Goal: Check status

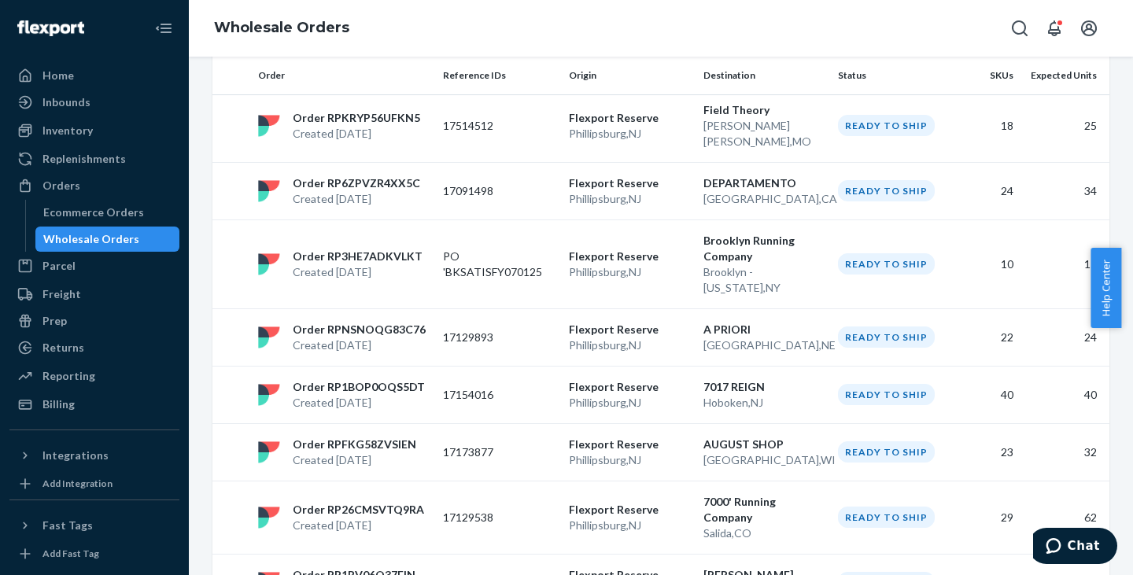
scroll to position [3428, 0]
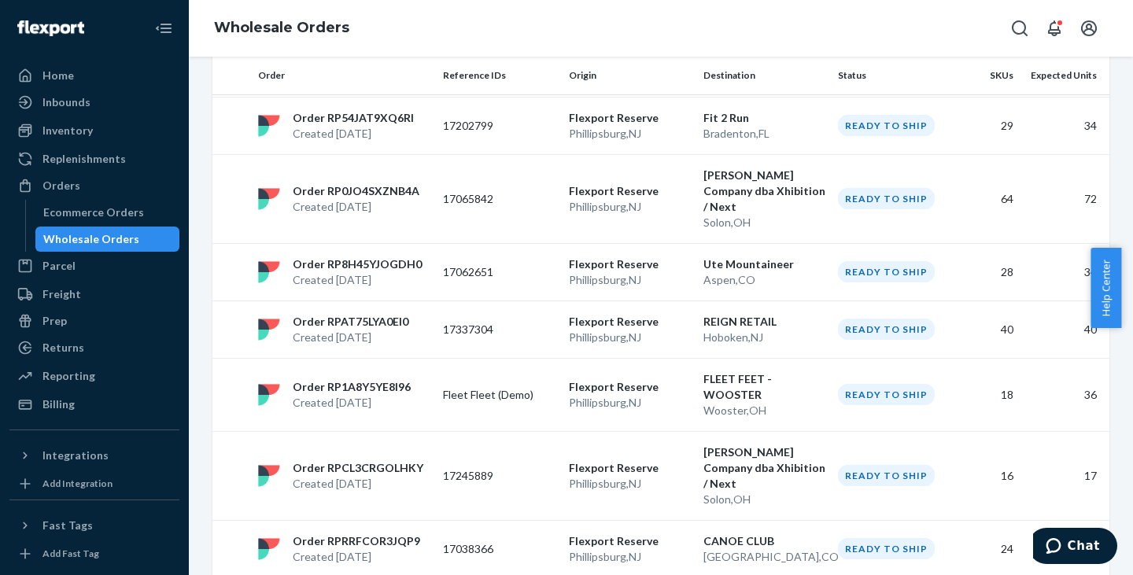
scroll to position [2577, 0]
click at [448, 388] on p "Fleet Fleet (Demo)" at bounding box center [499, 396] width 113 height 16
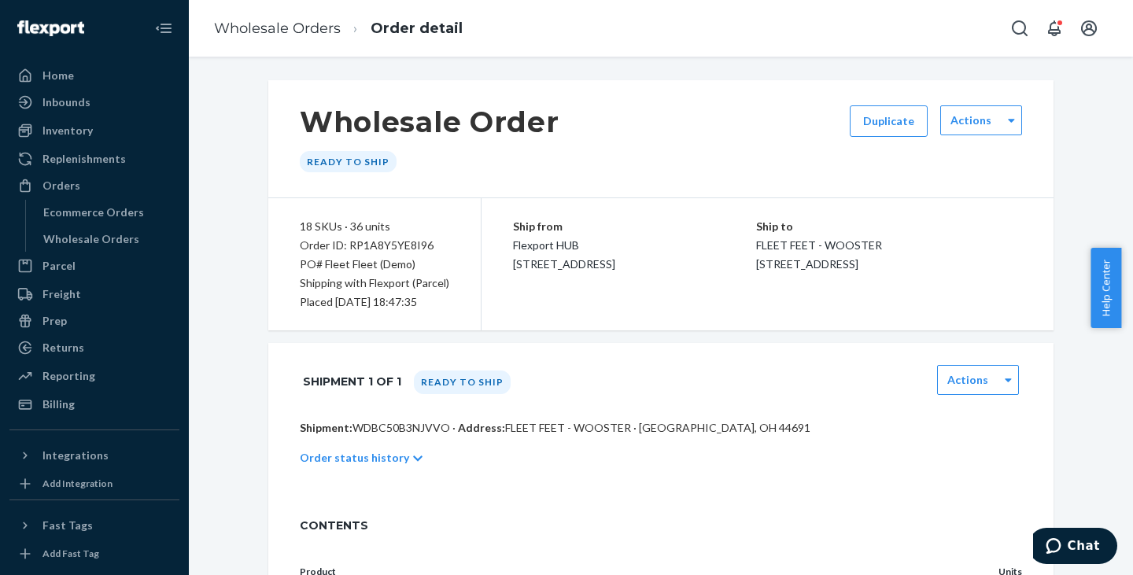
drag, startPoint x: 752, startPoint y: 247, endPoint x: 845, endPoint y: 301, distance: 107.1
click at [845, 301] on div "Ship from Flexport HUB 3000 Rand Blvd Phillipsburg, NJ 08865 Ship to FLEET FEET…" at bounding box center [767, 264] width 572 height 132
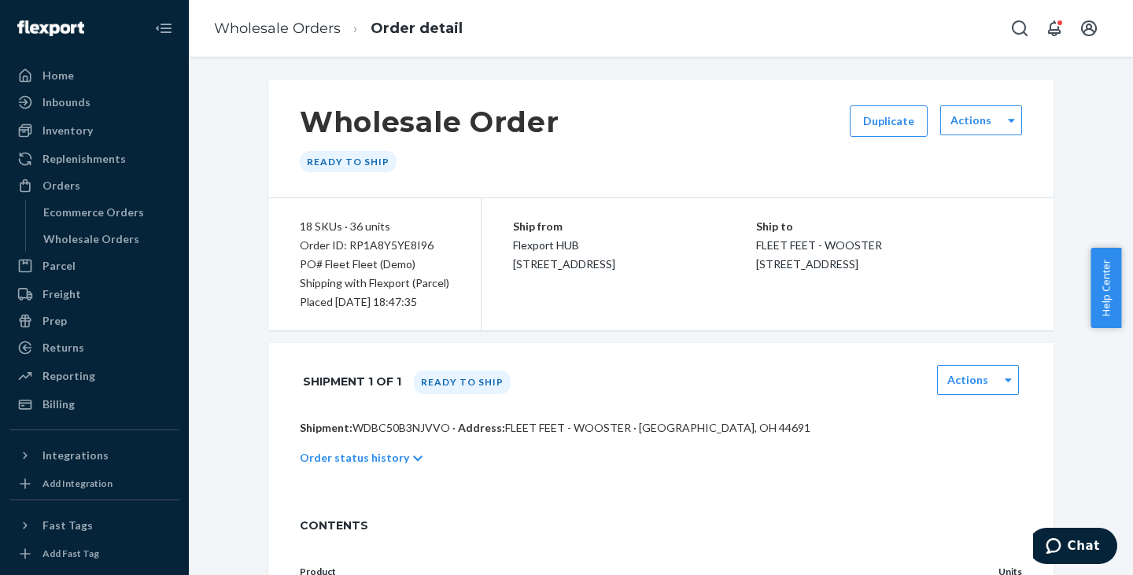
click at [845, 301] on div "Ship from Flexport HUB 3000 Rand Blvd Phillipsburg, NJ 08865 Ship to FLEET FEET…" at bounding box center [767, 264] width 572 height 132
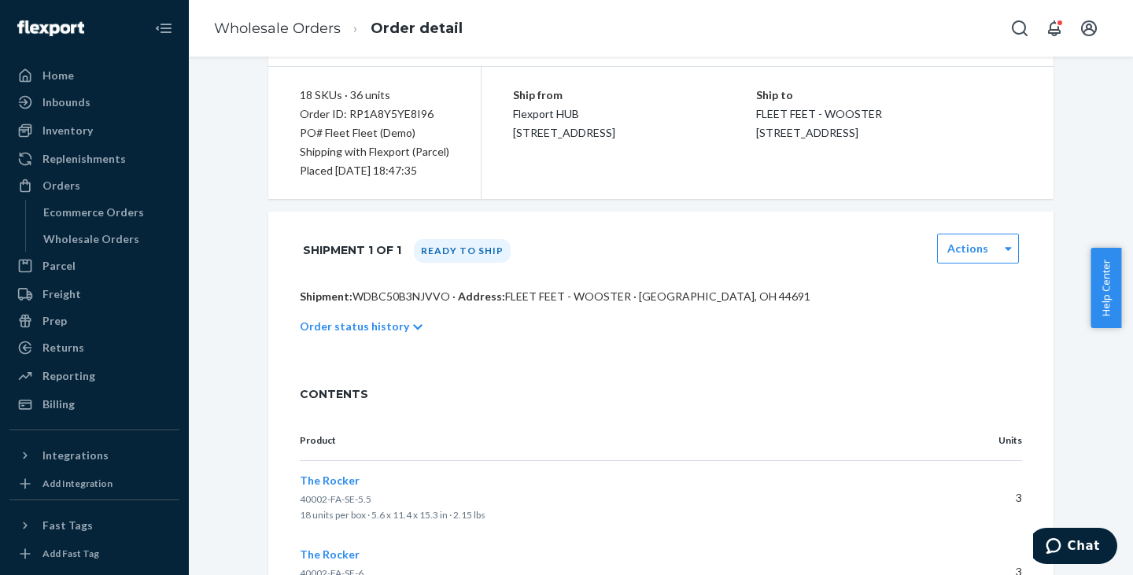
scroll to position [130, 0]
click at [378, 301] on p "Shipment: WDBC50B3NJVVO · Address: FLEET FEET - WOOSTER · Wooster, OH 44691" at bounding box center [661, 298] width 722 height 16
click at [379, 338] on div "Order status history" at bounding box center [661, 328] width 722 height 44
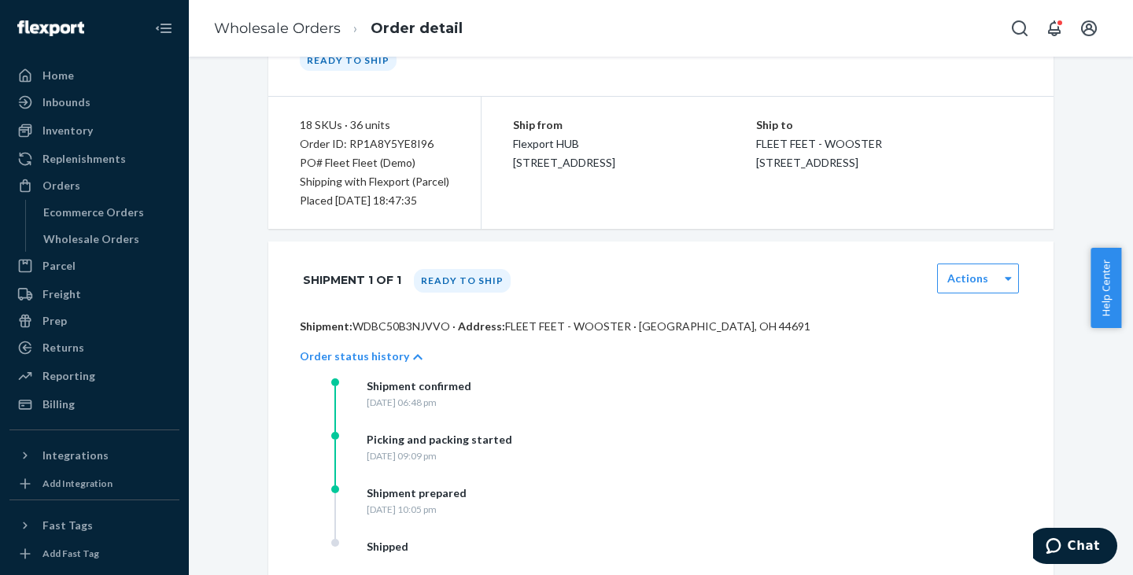
scroll to position [101, 0]
click at [395, 330] on p "Shipment: WDBC50B3NJVVO · Address: FLEET FEET - WOOSTER · Wooster, OH 44691" at bounding box center [661, 327] width 722 height 16
copy p "WDBC50B3NJVVO"
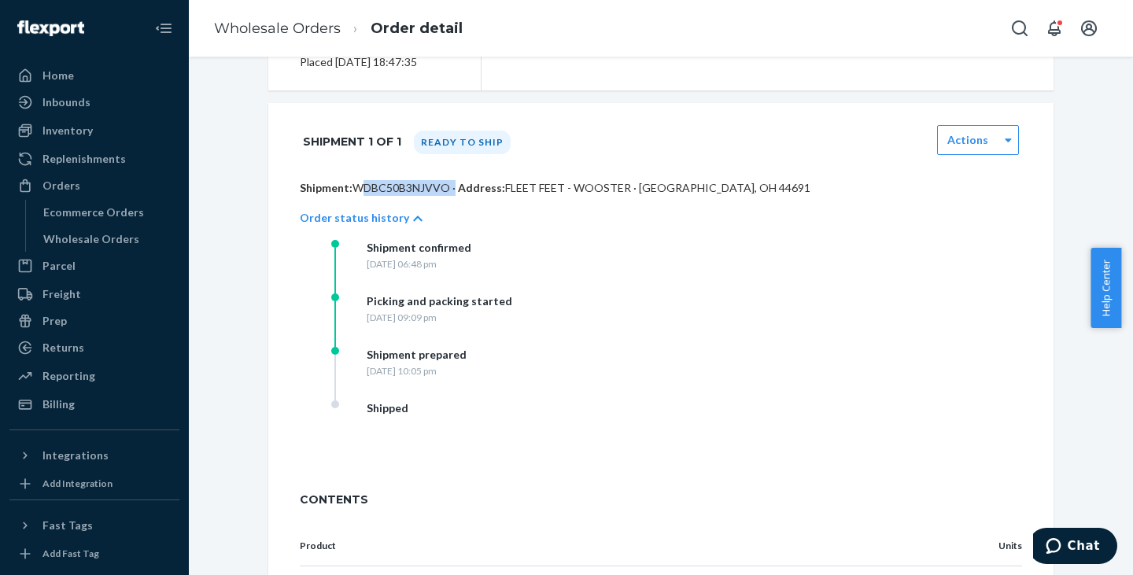
scroll to position [121, 0]
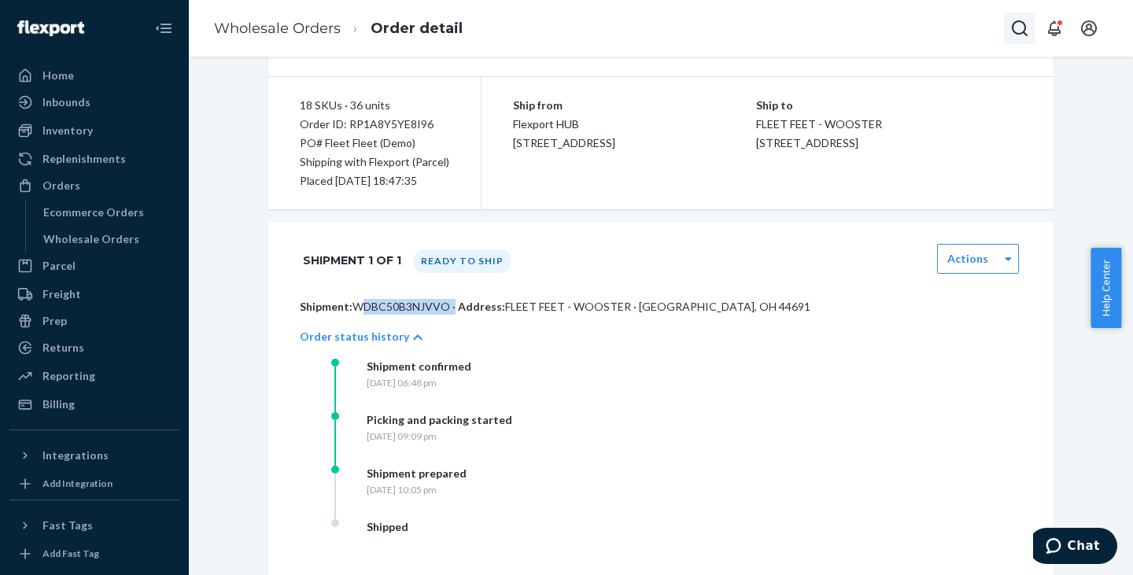
click at [1011, 30] on icon "Open Search Box" at bounding box center [1019, 28] width 19 height 19
click at [307, 23] on link "Wholesale Orders" at bounding box center [277, 28] width 127 height 17
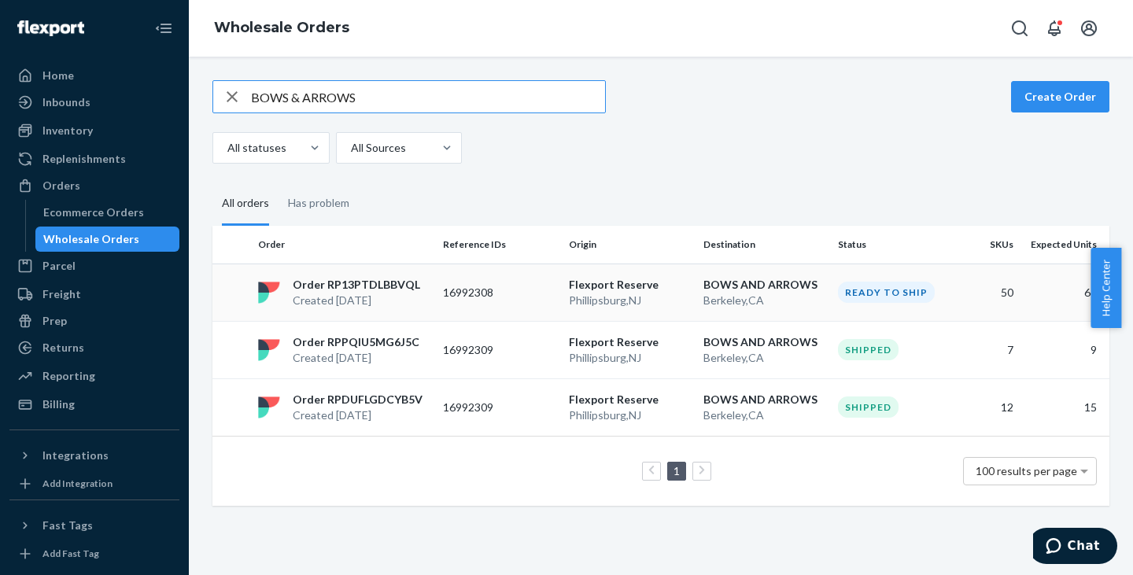
type input "BOWS & ARROWS"
click at [523, 287] on p "16992308" at bounding box center [499, 293] width 113 height 16
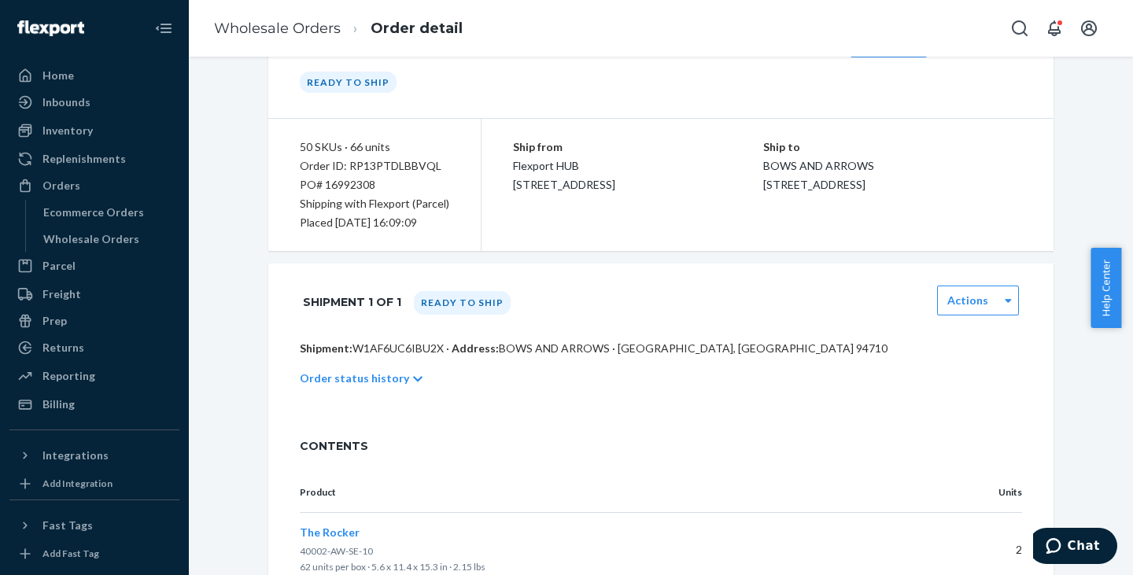
scroll to position [79, 0]
drag, startPoint x: 763, startPoint y: 165, endPoint x: 869, endPoint y: 207, distance: 113.4
click at [869, 195] on div "Ship to BOWS AND ARROWS 1827 Fourth St Berkeley, CA 94710" at bounding box center [892, 166] width 259 height 57
